Goal: Task Accomplishment & Management: Manage account settings

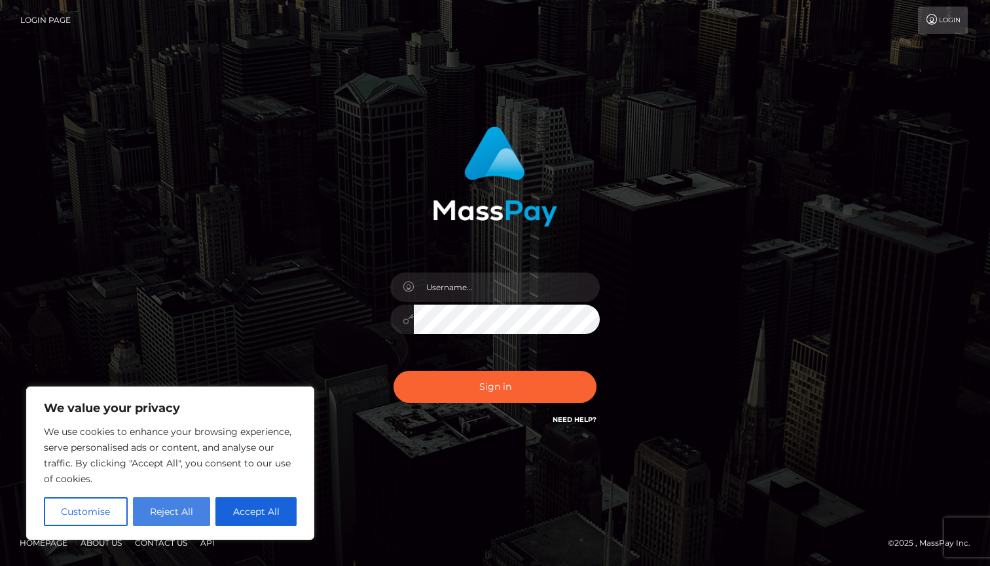
click at [163, 515] on button "Reject All" at bounding box center [172, 511] width 78 height 29
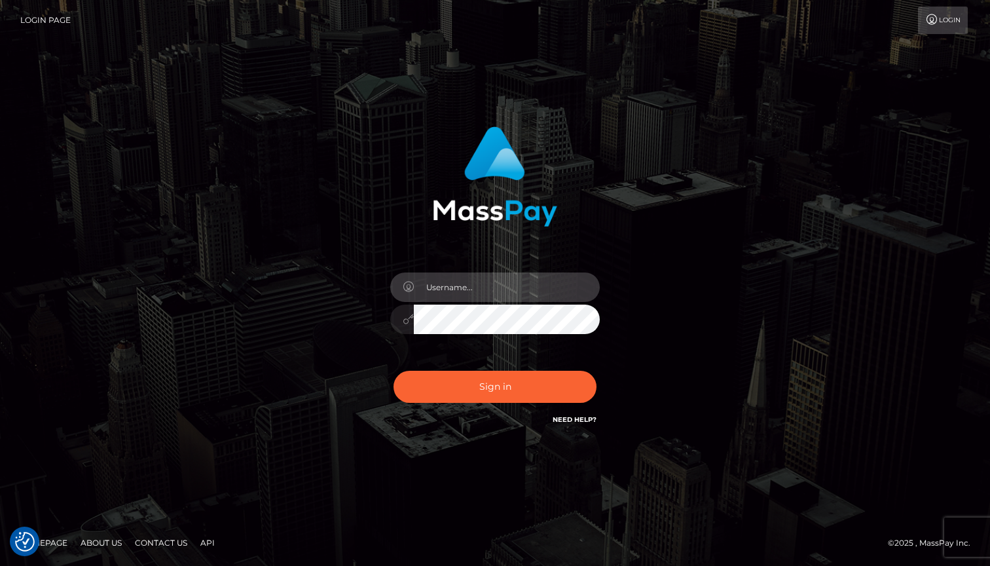
type input "[EMAIL_ADDRESS][DOMAIN_NAME]"
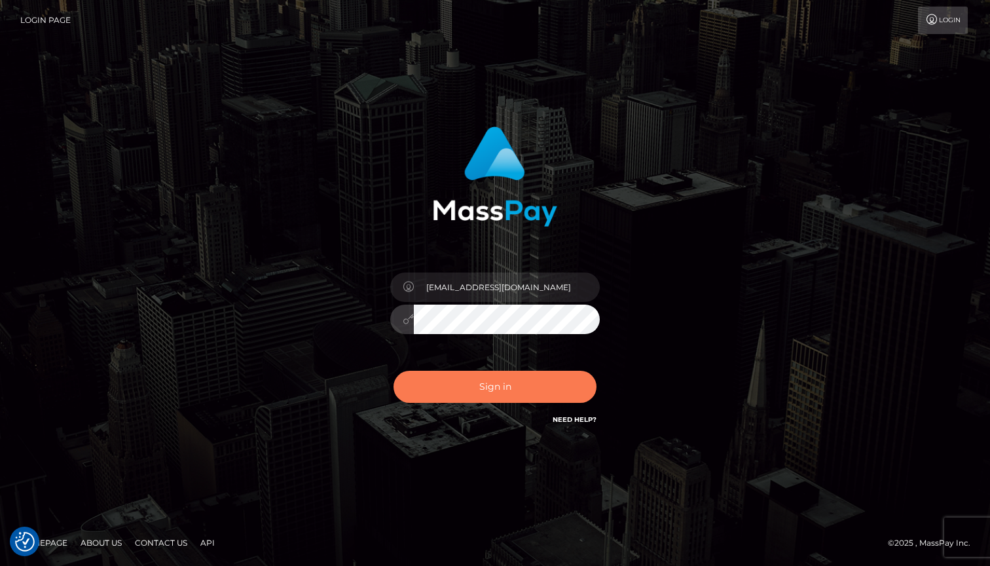
click at [476, 384] on button "Sign in" at bounding box center [495, 387] width 203 height 32
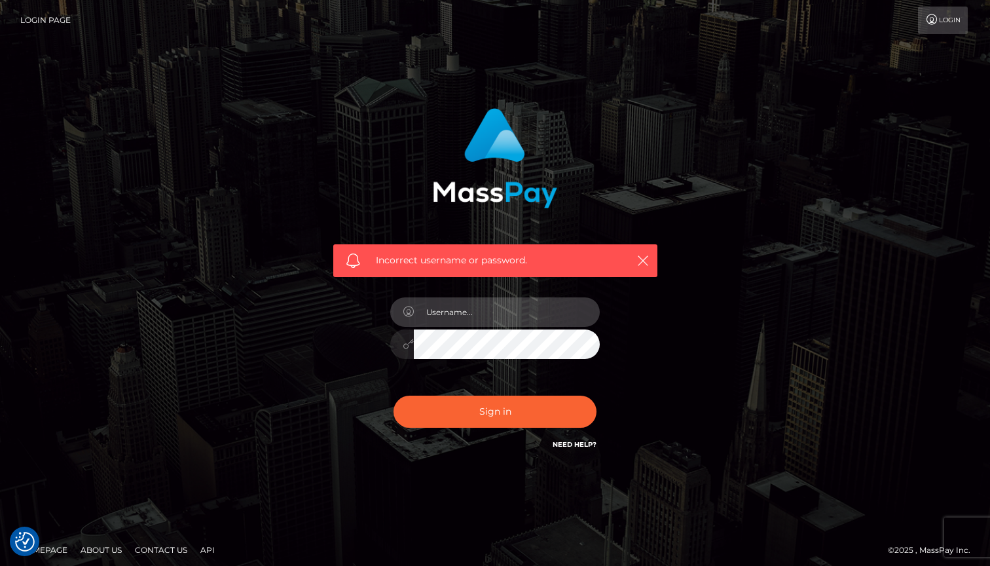
type input "[EMAIL_ADDRESS][DOMAIN_NAME]"
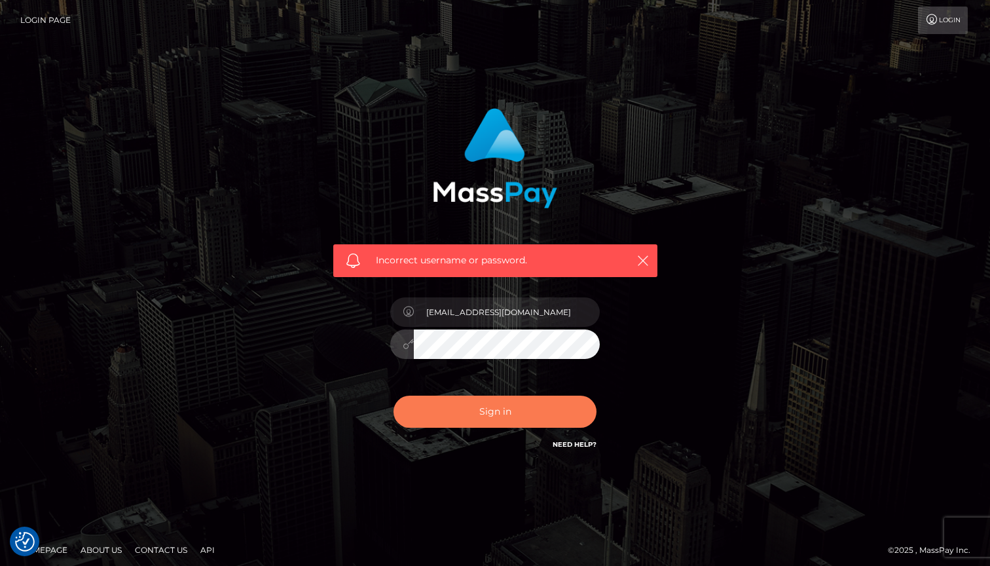
click at [486, 411] on button "Sign in" at bounding box center [495, 412] width 203 height 32
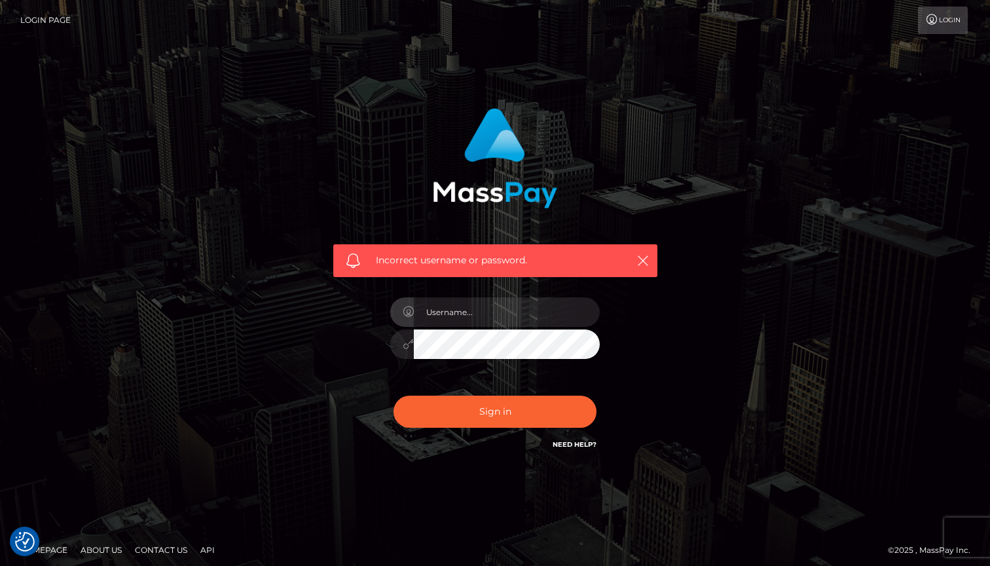
click at [713, 242] on div "Incorrect username or password." at bounding box center [495, 286] width 747 height 377
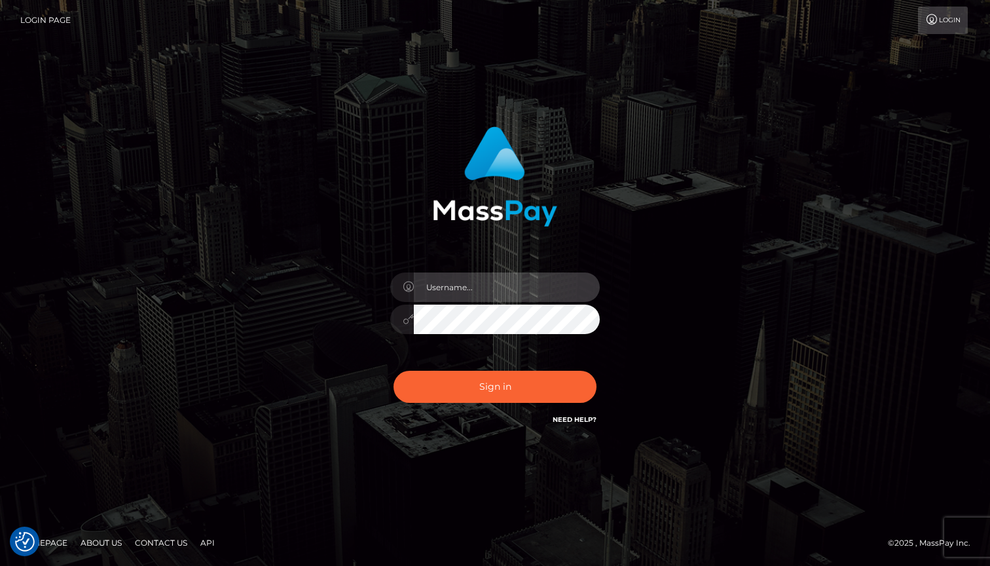
type input "[EMAIL_ADDRESS][DOMAIN_NAME]"
click at [534, 358] on div "[EMAIL_ADDRESS][DOMAIN_NAME]" at bounding box center [494, 313] width 229 height 100
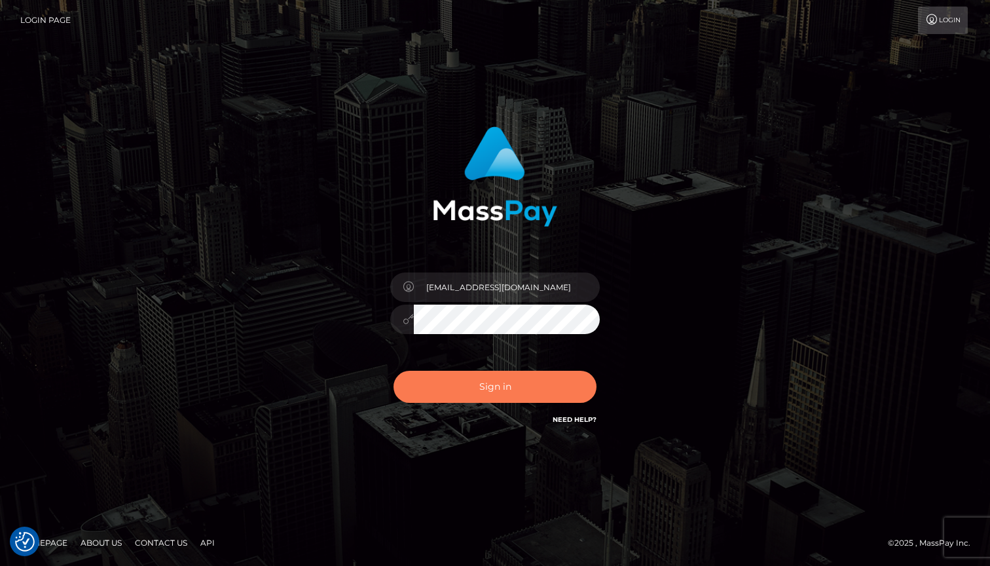
click at [519, 384] on button "Sign in" at bounding box center [495, 387] width 203 height 32
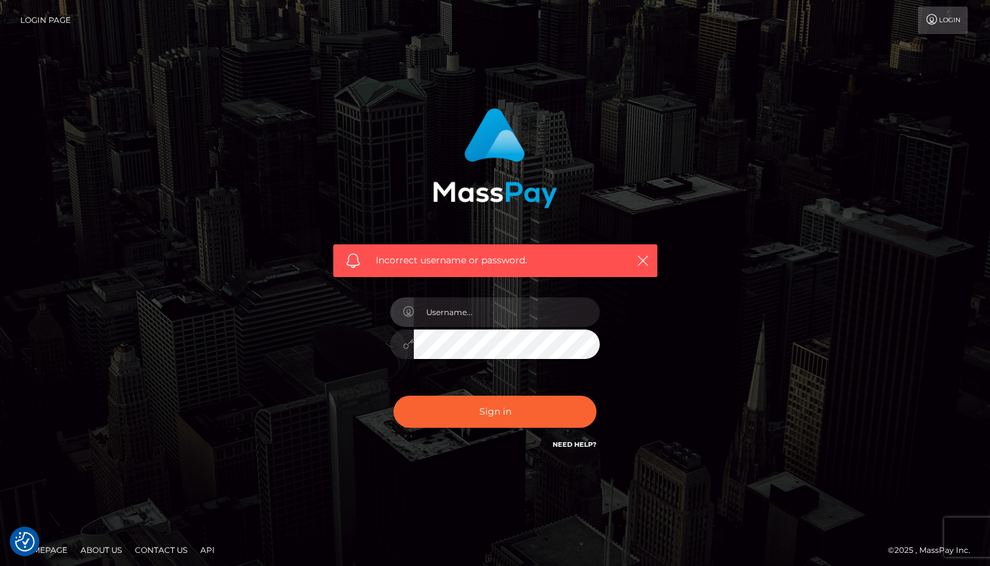
click at [728, 282] on div "Incorrect username or password." at bounding box center [495, 286] width 747 height 377
click at [479, 306] on input "text" at bounding box center [507, 311] width 186 height 29
click at [585, 443] on link "Need Help?" at bounding box center [575, 444] width 44 height 9
type input "esperanzacorrer@protonmail.com"
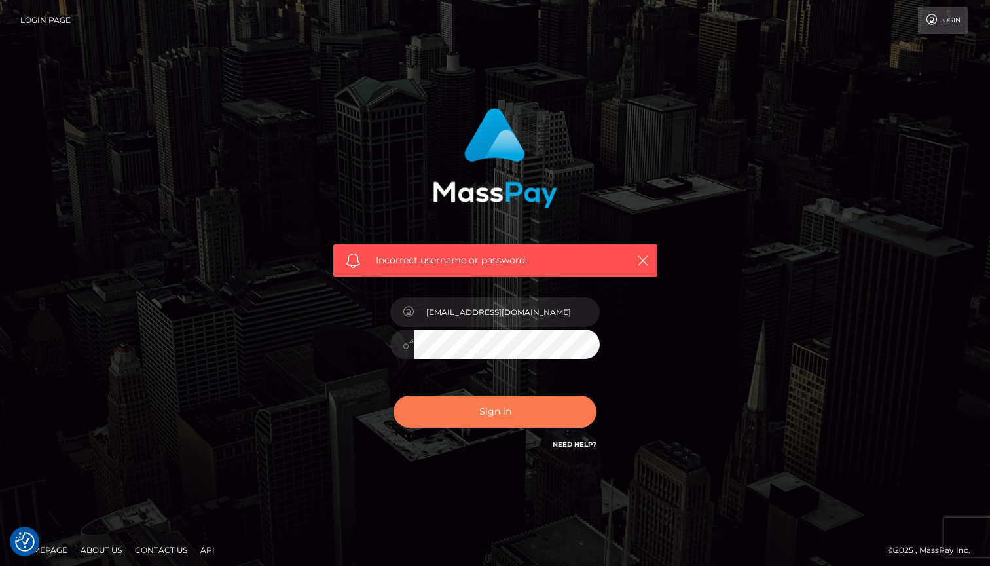
click at [528, 409] on button "Sign in" at bounding box center [495, 412] width 203 height 32
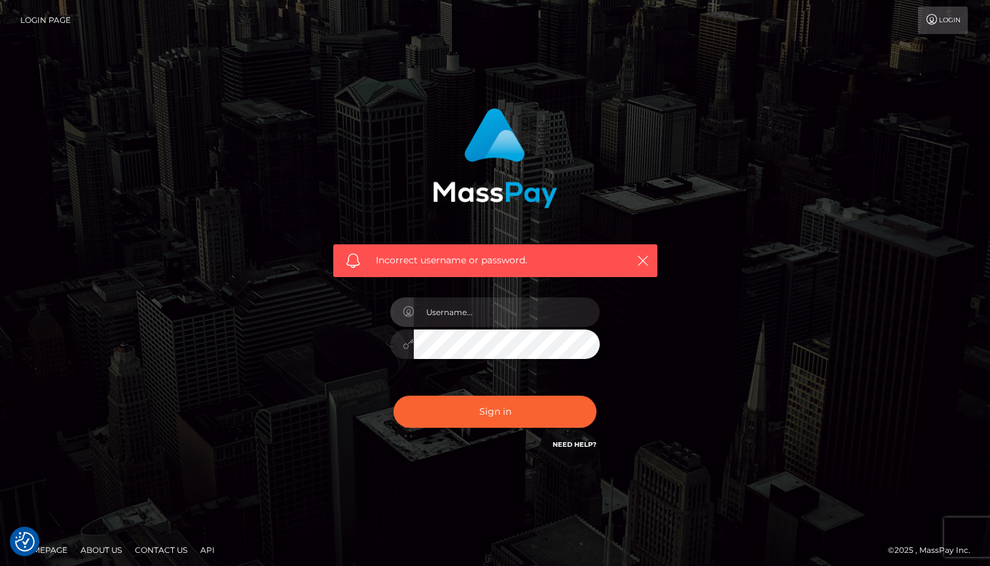
click at [565, 440] on link "Need Help?" at bounding box center [575, 444] width 44 height 9
